Goal: Check status: Check status

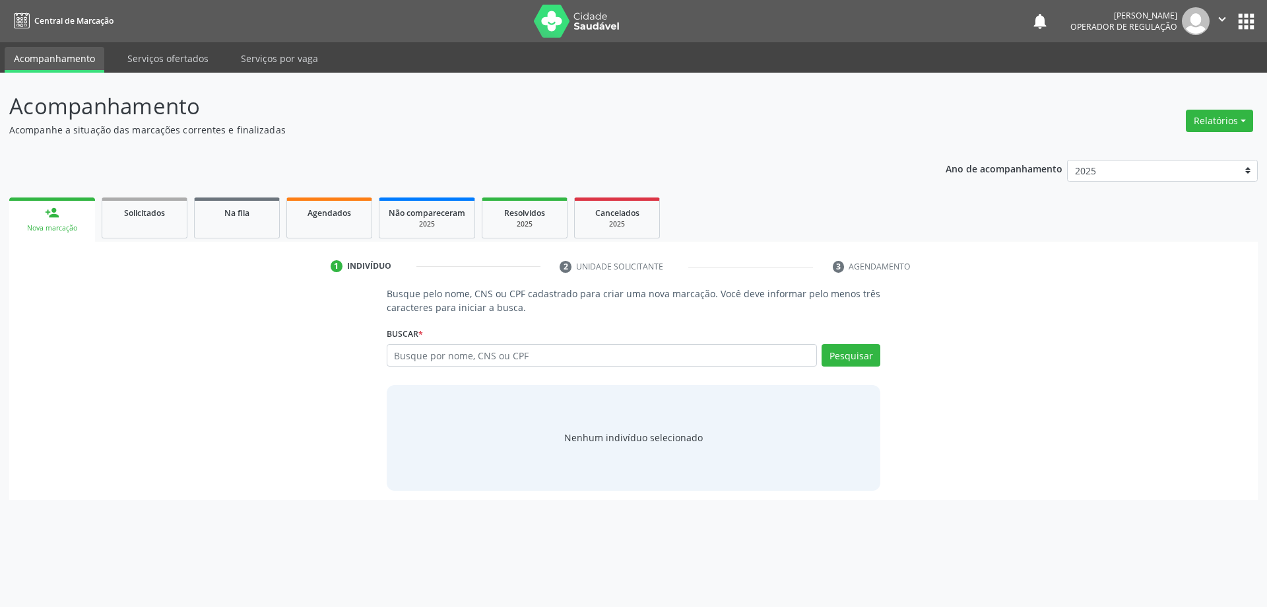
click at [457, 356] on input "text" at bounding box center [602, 355] width 431 height 22
type input "700001421919308"
click at [842, 352] on button "Pesquisar" at bounding box center [851, 355] width 59 height 22
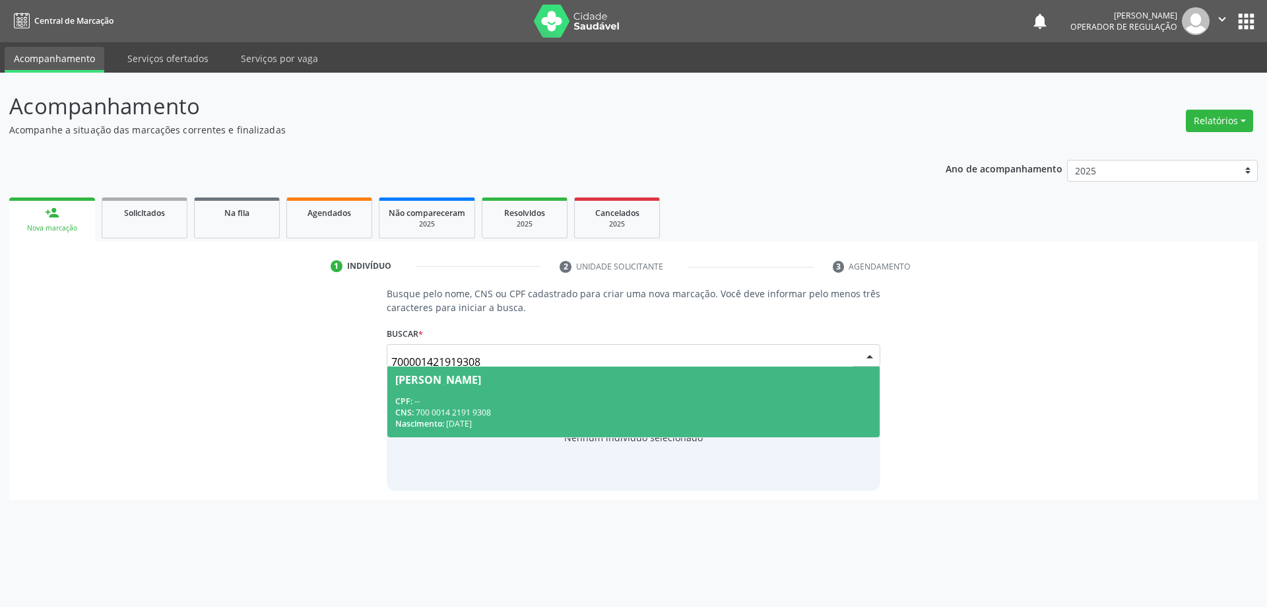
click at [530, 397] on div "CPF: --" at bounding box center [633, 400] width 477 height 11
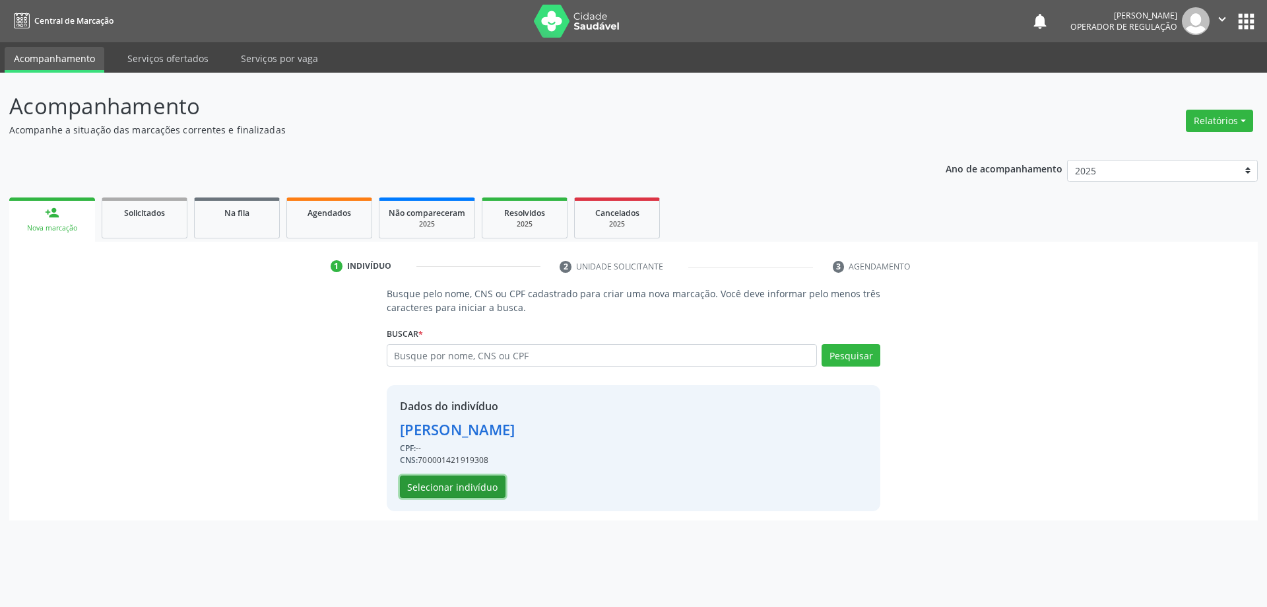
click at [453, 482] on button "Selecionar indivíduo" at bounding box center [453, 486] width 106 height 22
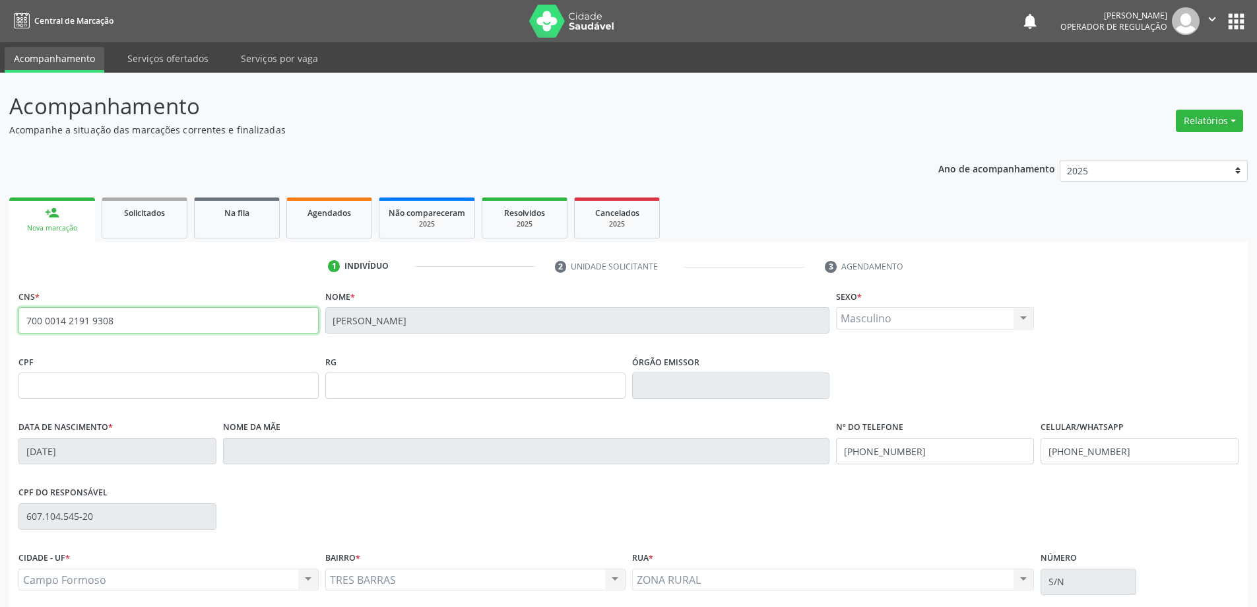
drag, startPoint x: 126, startPoint y: 319, endPoint x: 16, endPoint y: 329, distance: 110.7
click at [16, 329] on div "CNS * 700 0014 2191 9308" at bounding box center [168, 318] width 307 height 65
type input "702 6077 6023 4444"
drag, startPoint x: 27, startPoint y: 318, endPoint x: 138, endPoint y: 330, distance: 111.5
click at [138, 330] on input "702 6077 6023 4444" at bounding box center [168, 320] width 300 height 26
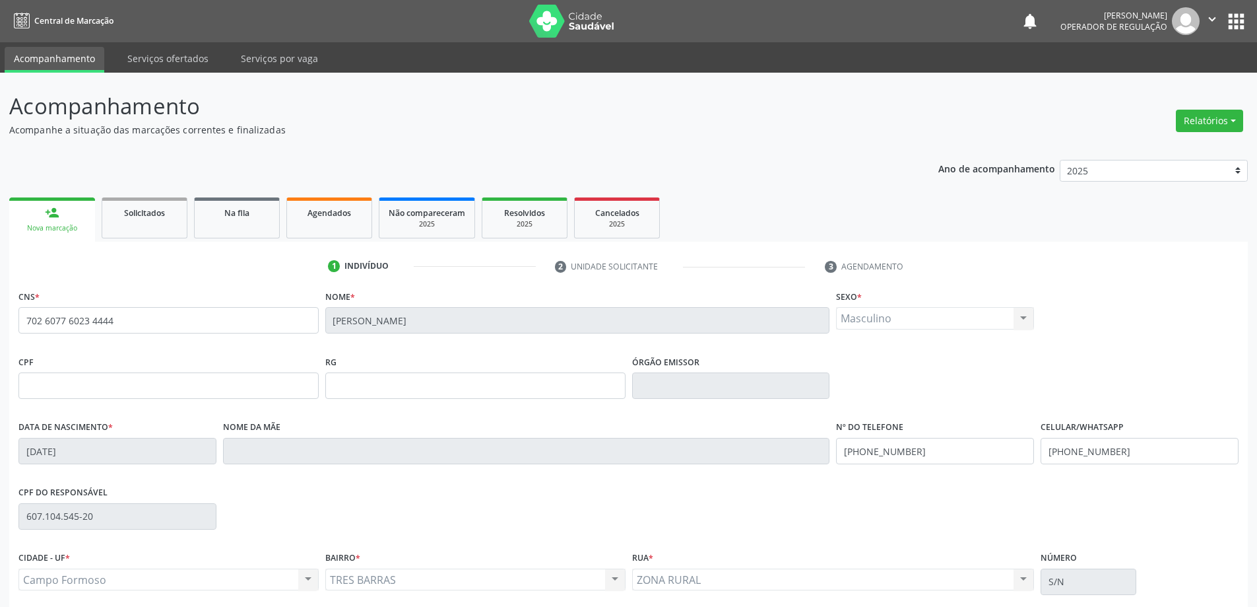
click at [57, 230] on div "Nova marcação" at bounding box center [51, 228] width 67 height 10
click at [56, 218] on div "person_add" at bounding box center [52, 212] width 15 height 15
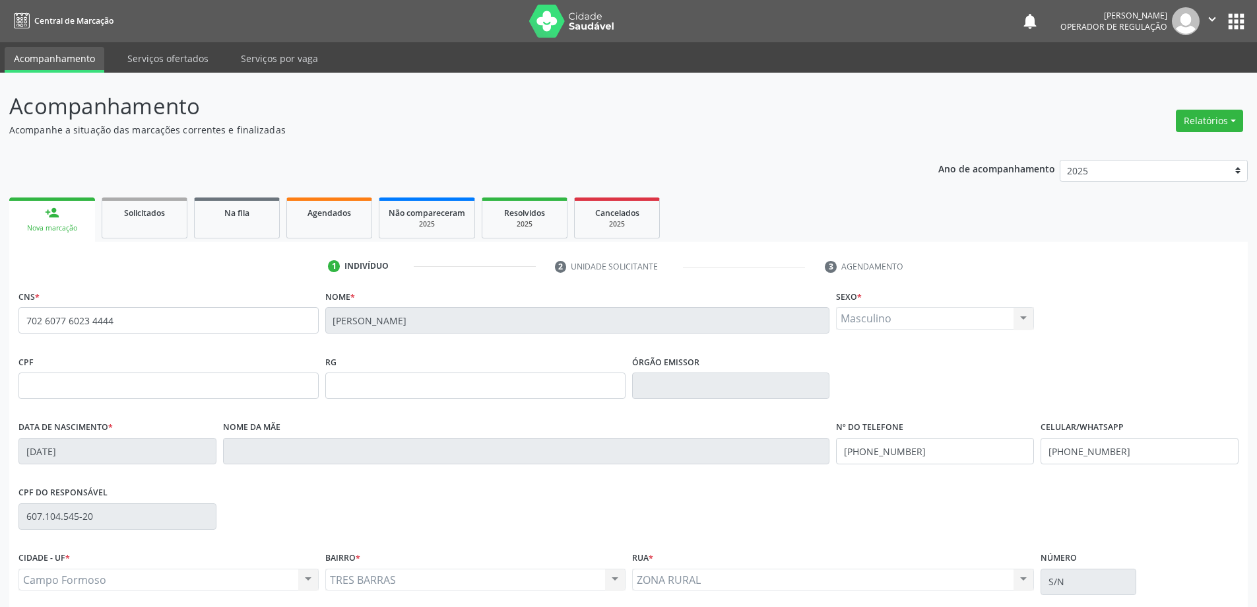
click at [56, 218] on div "person_add" at bounding box center [52, 212] width 15 height 15
